Goal: Task Accomplishment & Management: Use online tool/utility

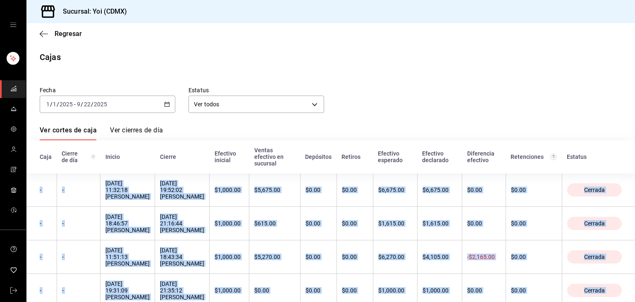
scroll to position [74, 0]
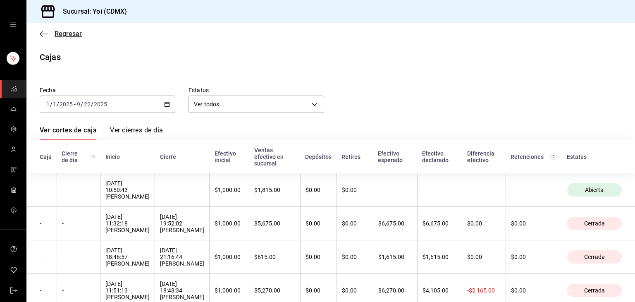
click at [81, 33] on span "Regresar" at bounding box center [68, 34] width 27 height 8
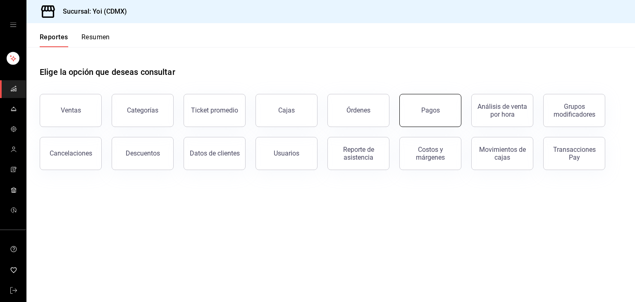
click at [428, 119] on button "Pagos" at bounding box center [430, 110] width 62 height 33
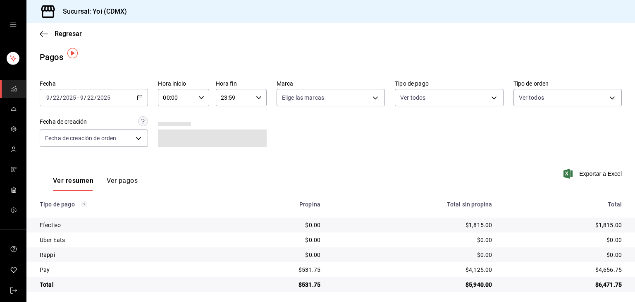
scroll to position [4, 0]
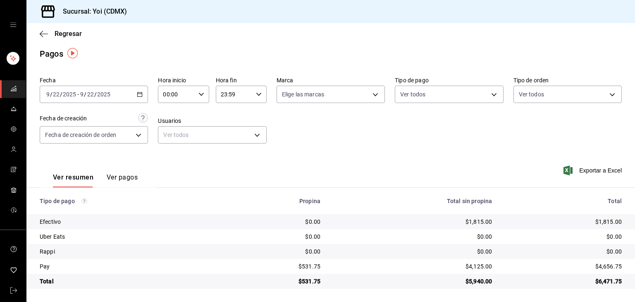
click at [138, 94] on icon "button" at bounding box center [140, 94] width 6 height 6
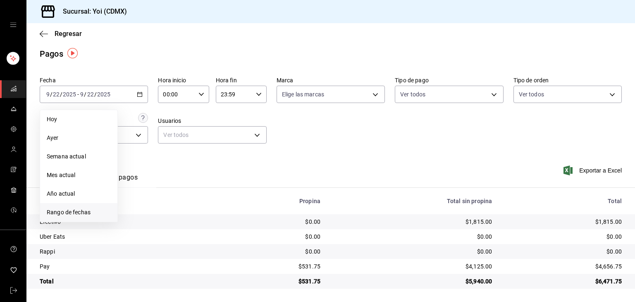
click at [66, 214] on span "Rango de fechas" at bounding box center [79, 212] width 64 height 9
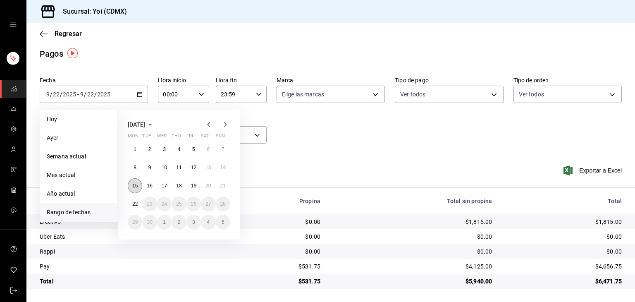
click at [135, 186] on abbr "15" at bounding box center [134, 186] width 5 height 6
click at [224, 183] on abbr "21" at bounding box center [222, 186] width 5 height 6
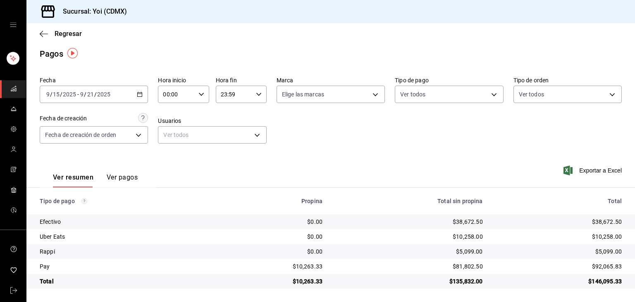
click at [128, 178] on button "Ver pagos" at bounding box center [122, 180] width 31 height 14
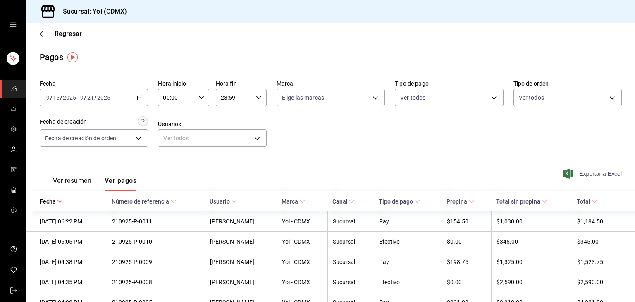
click at [580, 171] on span "Exportar a Excel" at bounding box center [593, 174] width 57 height 10
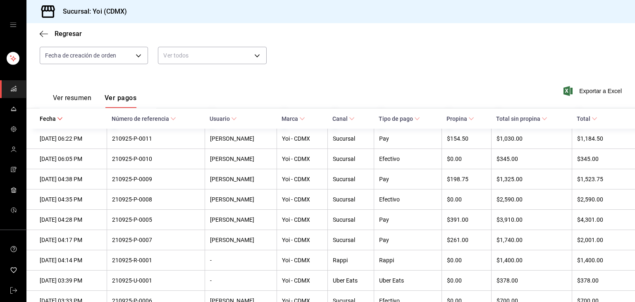
scroll to position [84, 0]
